Goal: Navigation & Orientation: Find specific page/section

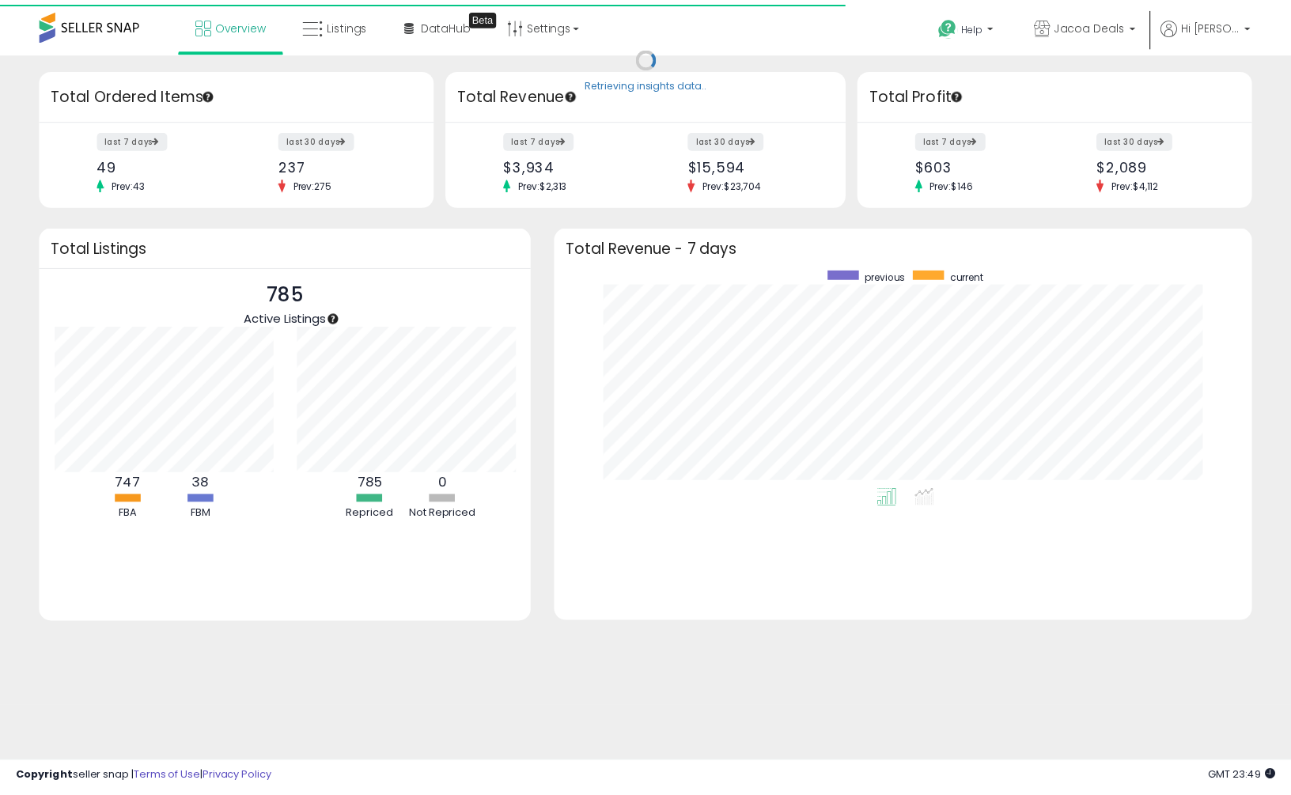
scroll to position [791039, 790594]
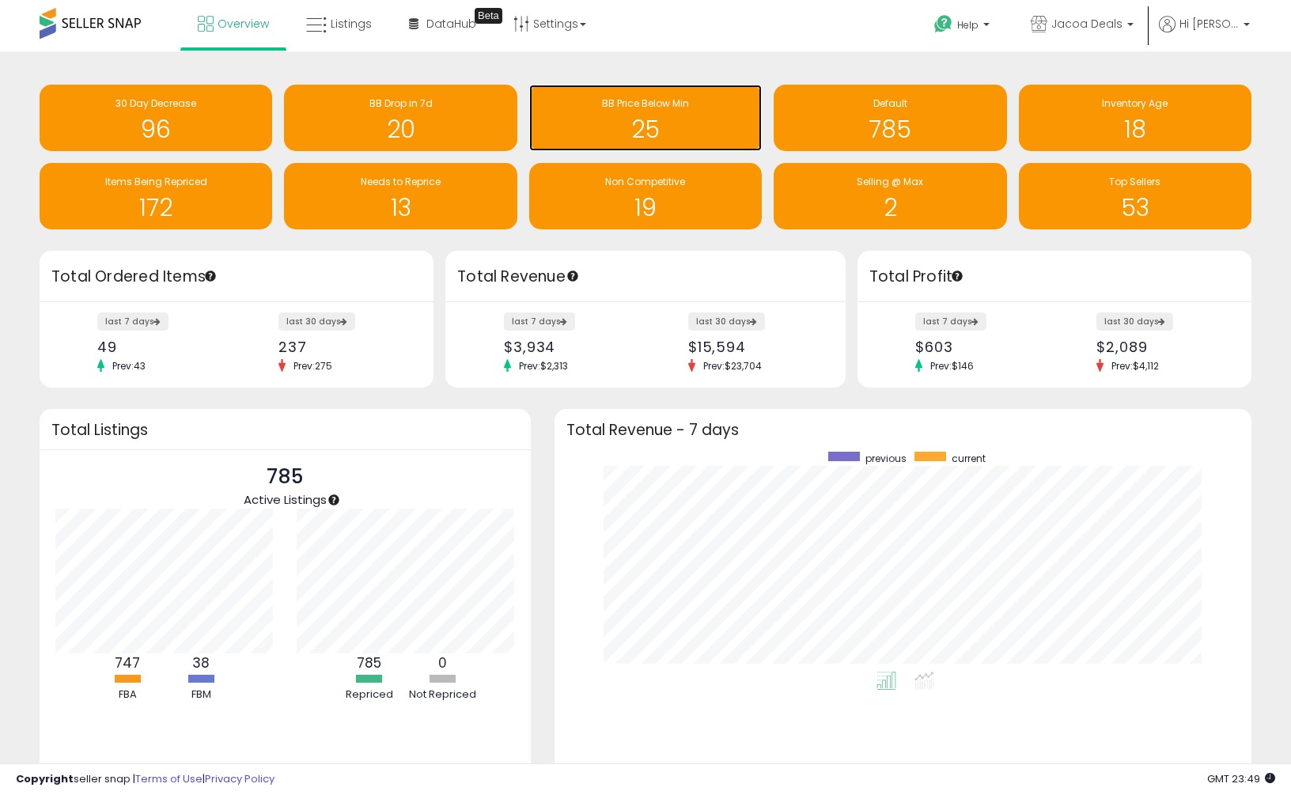
click at [693, 141] on h1 "25" at bounding box center [645, 129] width 217 height 26
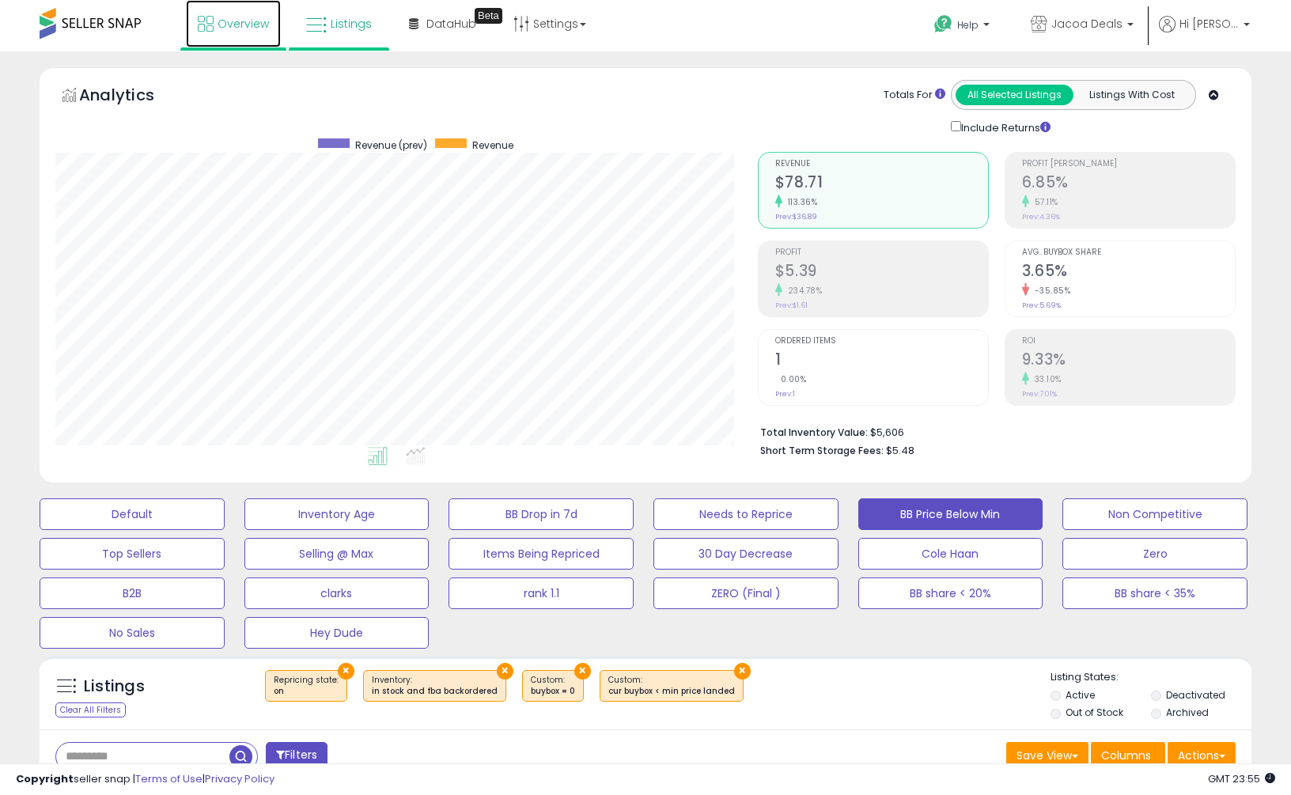
click at [218, 25] on span "Overview" at bounding box center [243, 24] width 51 height 16
